Goal: Contribute content: Contribute content

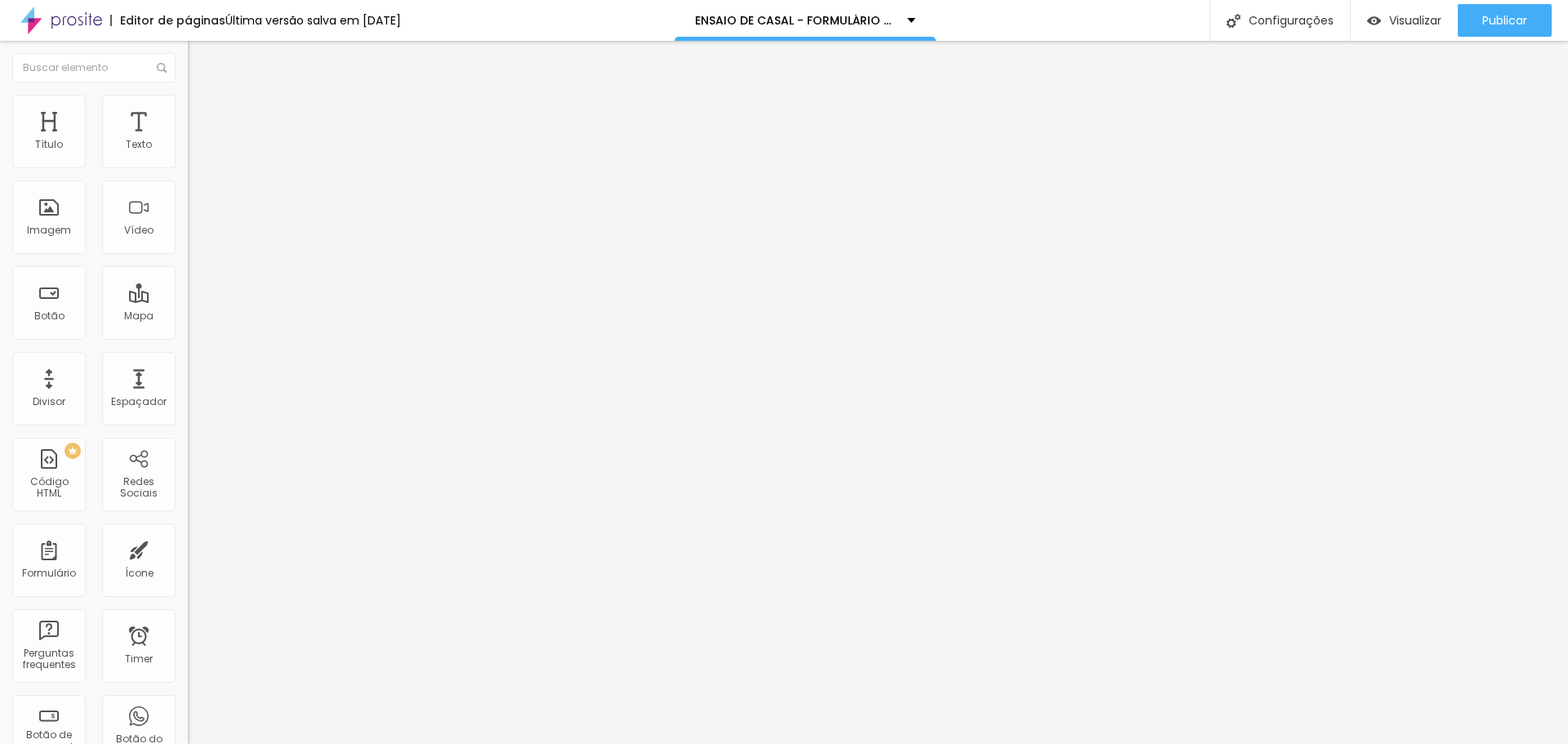
click at [187, 165] on img at bounding box center [192, 170] width 10 height 10
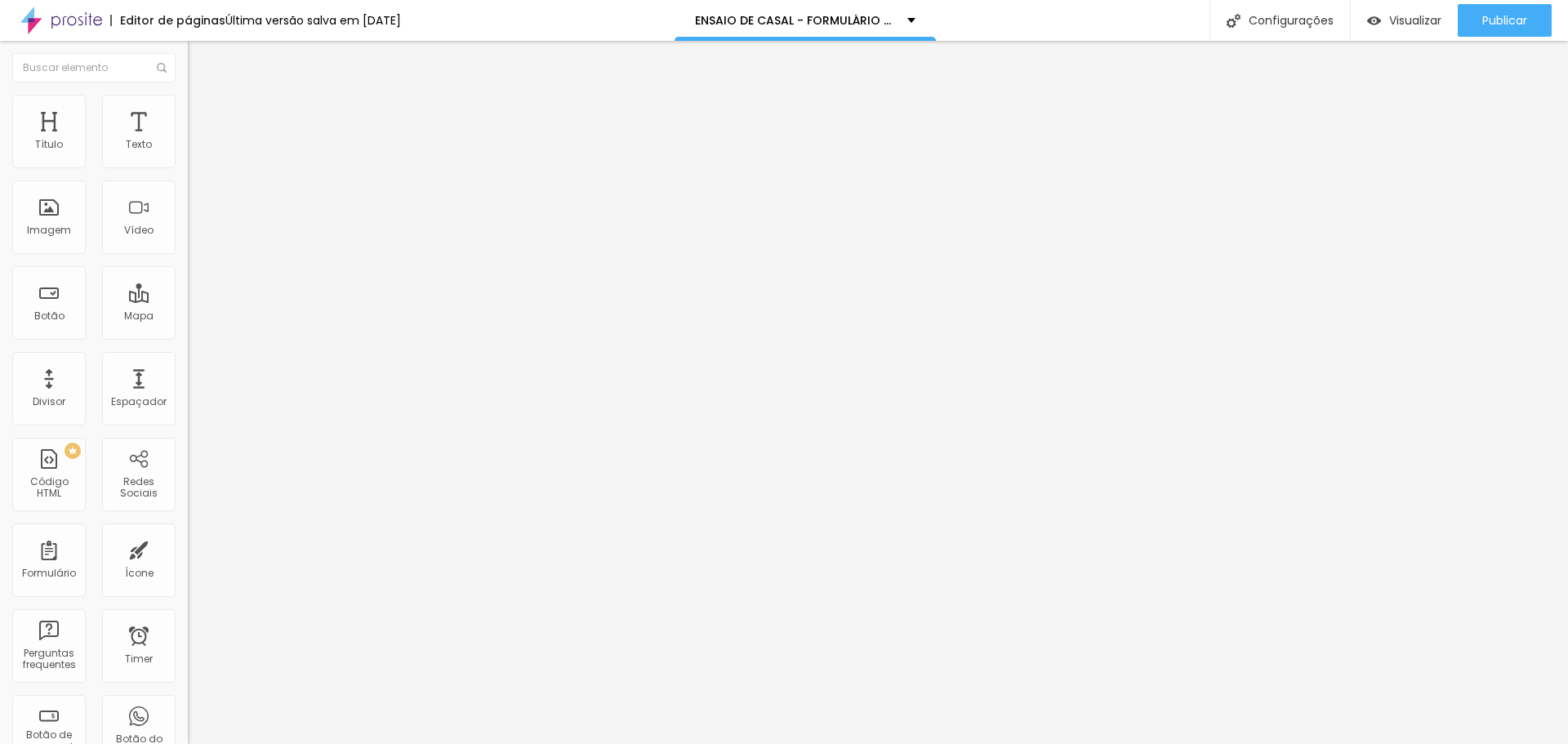
scroll to position [1563, 0]
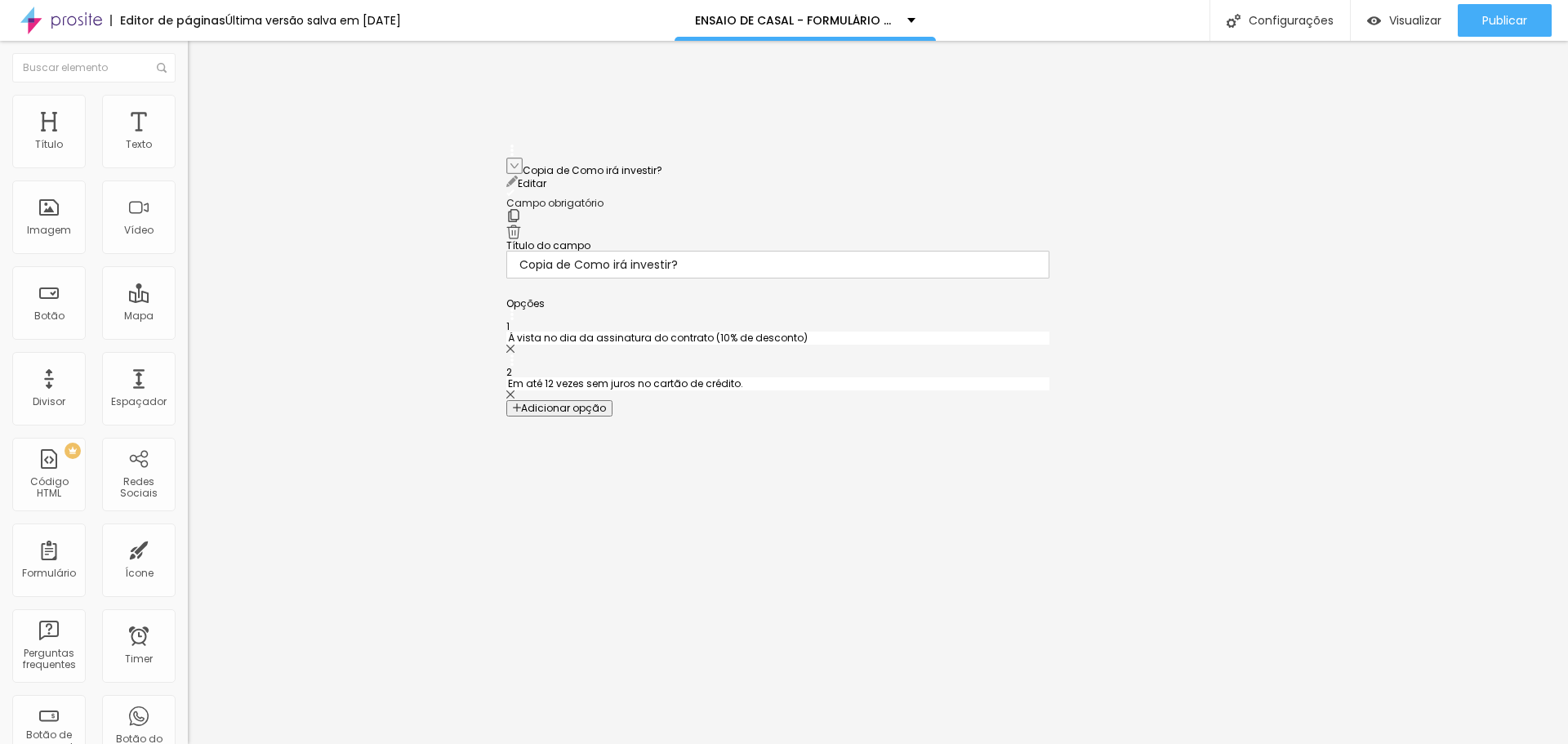
drag, startPoint x: 510, startPoint y: 209, endPoint x: 510, endPoint y: 160, distance: 49.0
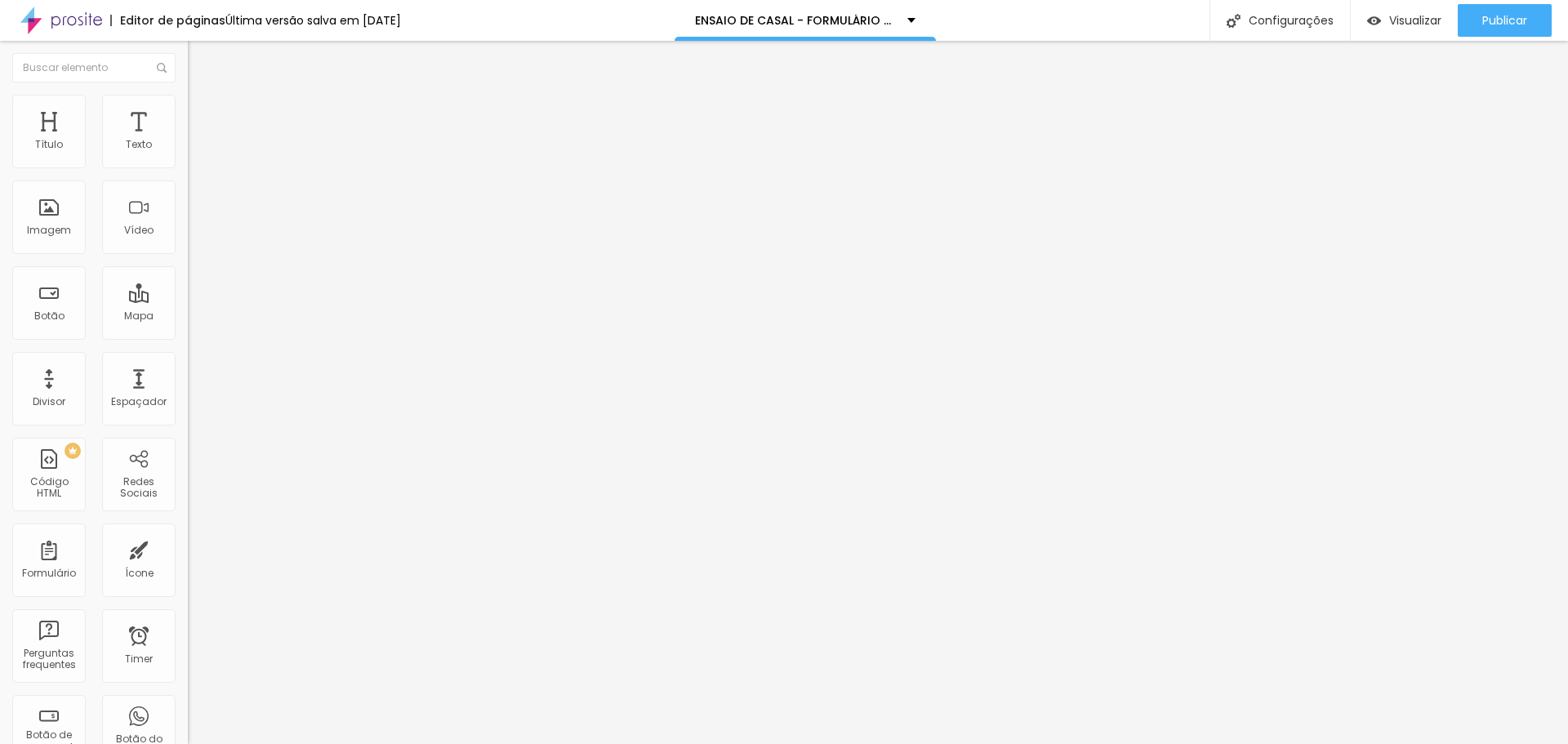
drag, startPoint x: 747, startPoint y: 216, endPoint x: 527, endPoint y: 205, distance: 220.3
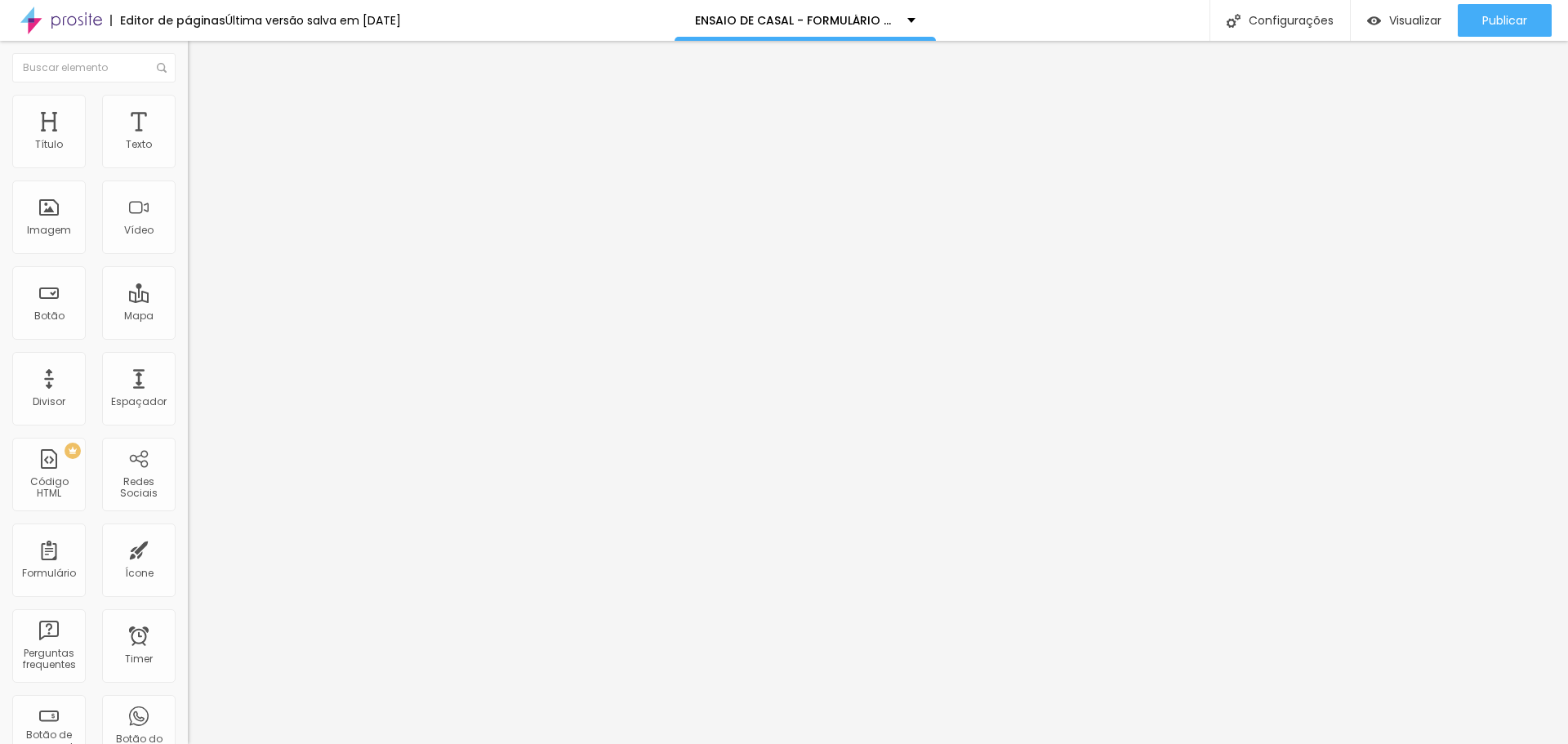
type input "E"
type input "e"
type input "E"
type input "Qual ensaio você escolherá?"
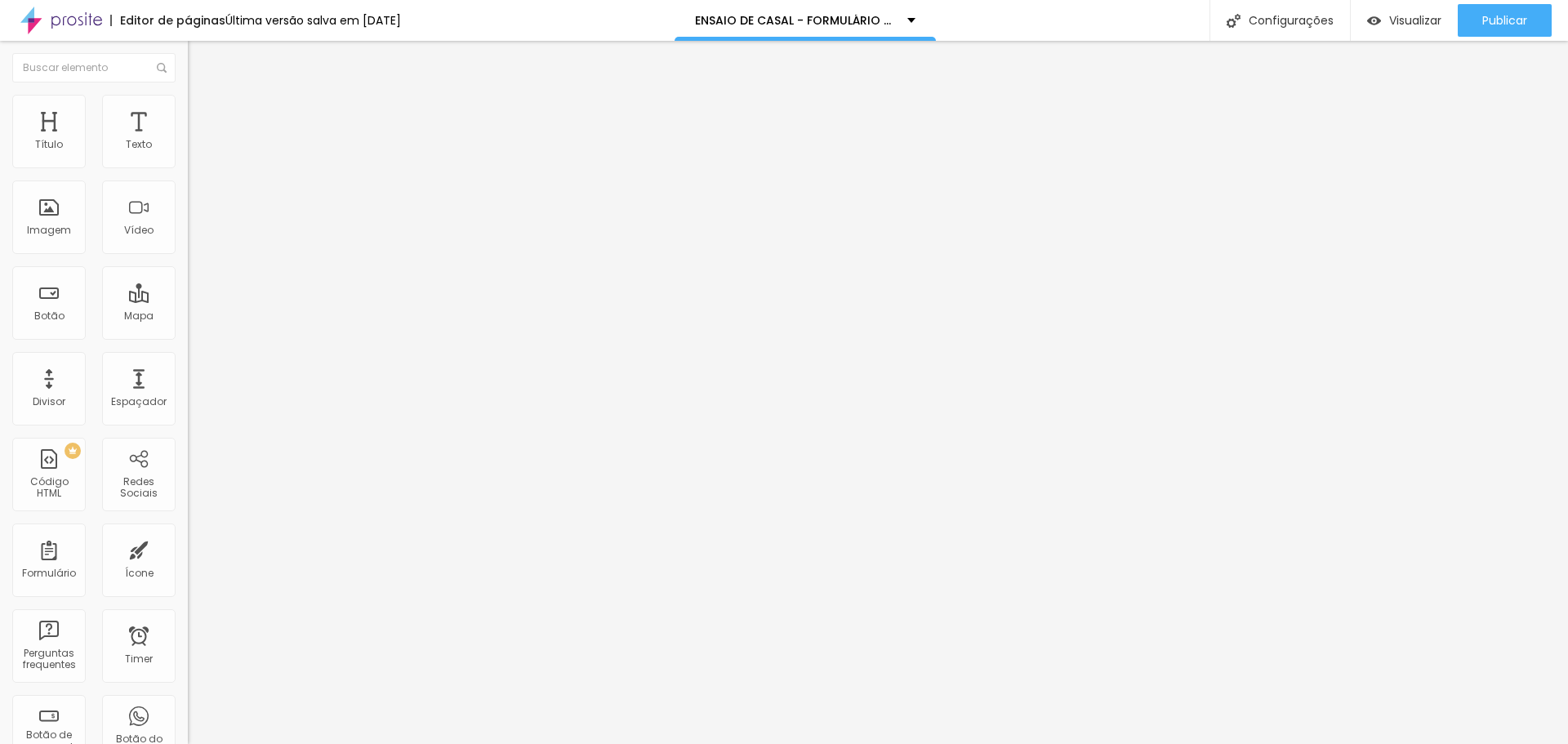
type input "Ensaio completo"
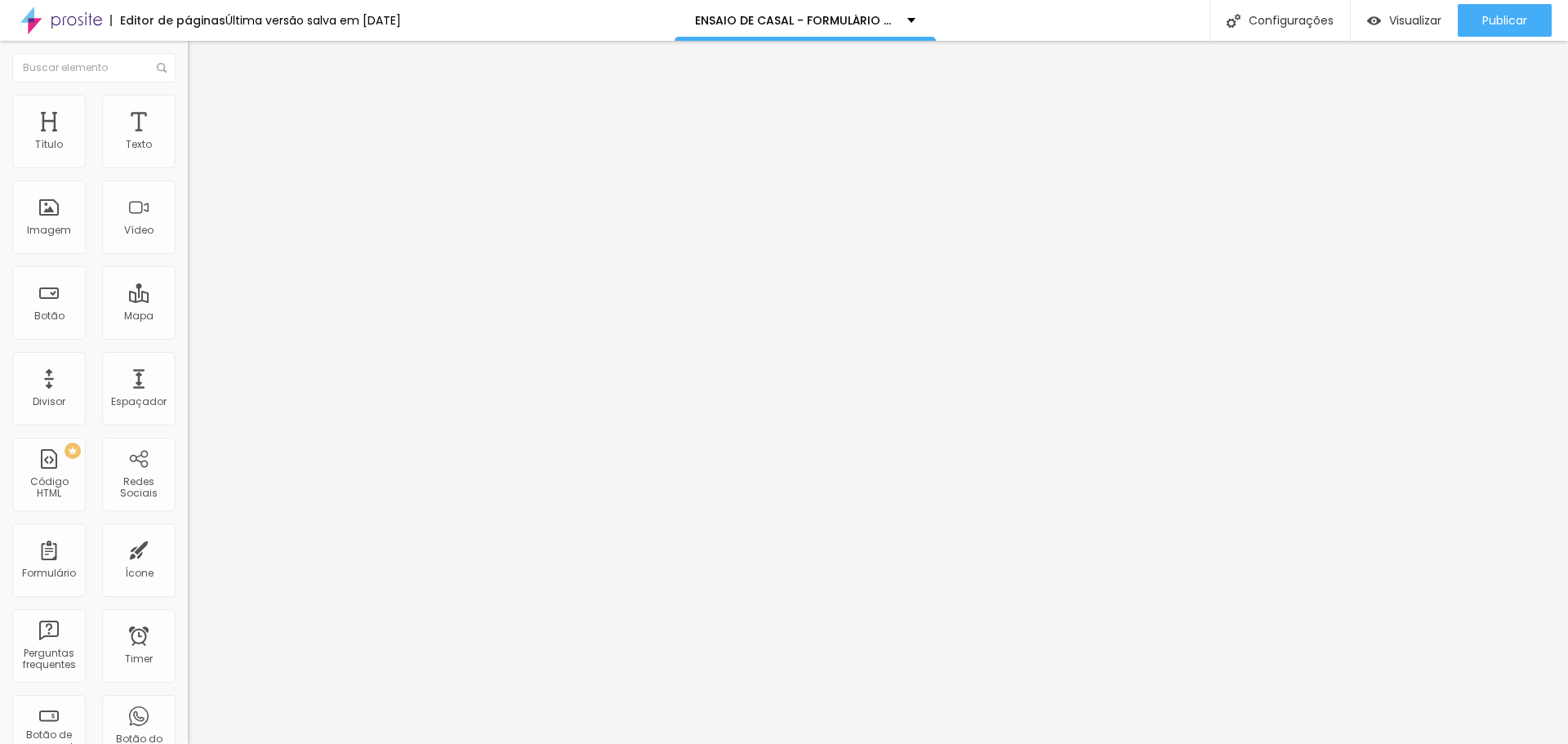
type input "Ensaio com apenas 40 fotos"
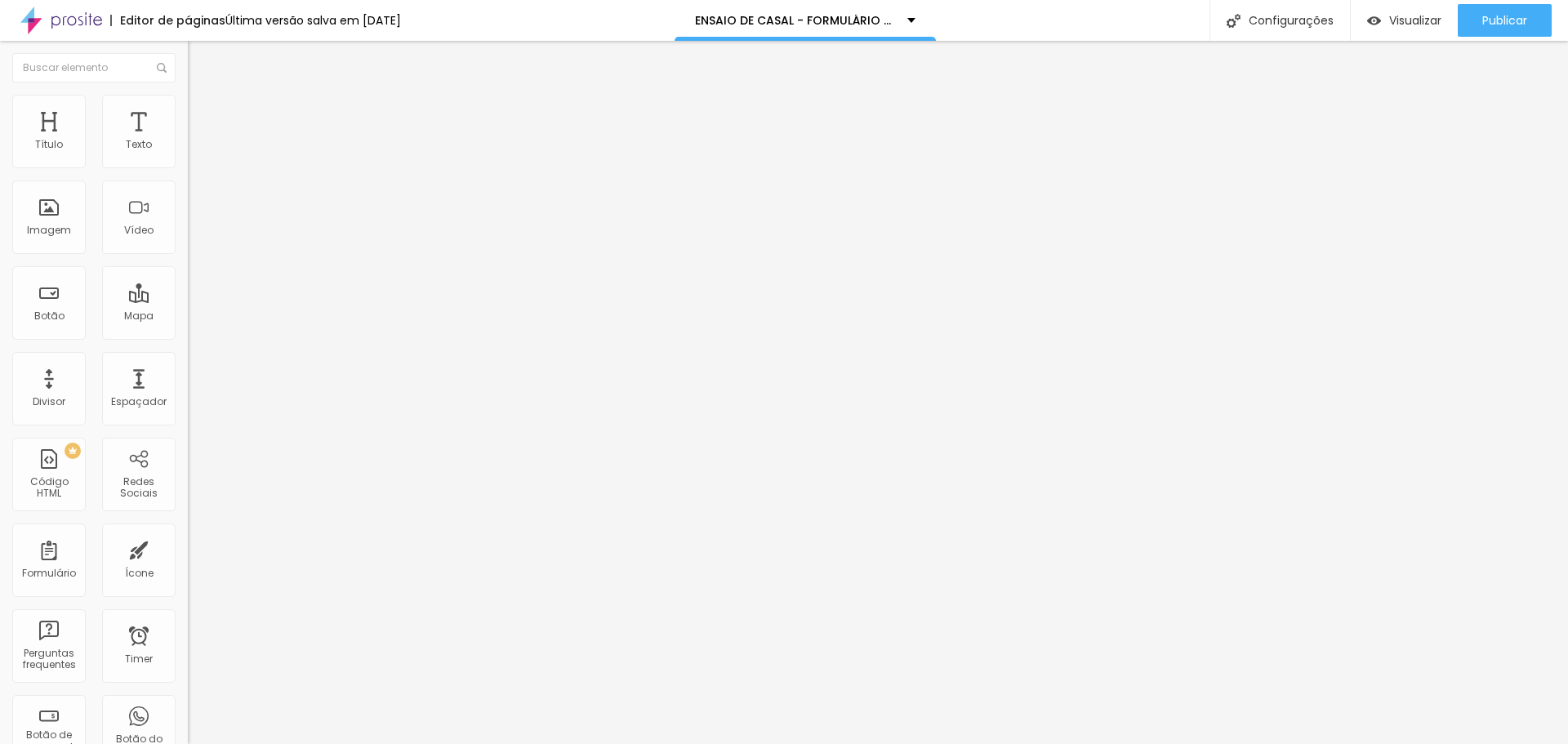
type input "Ensaio completo, com no mínimo 80 fotos"
click at [1491, 22] on span "Publicar" at bounding box center [1505, 20] width 45 height 14
